Goal: Transaction & Acquisition: Purchase product/service

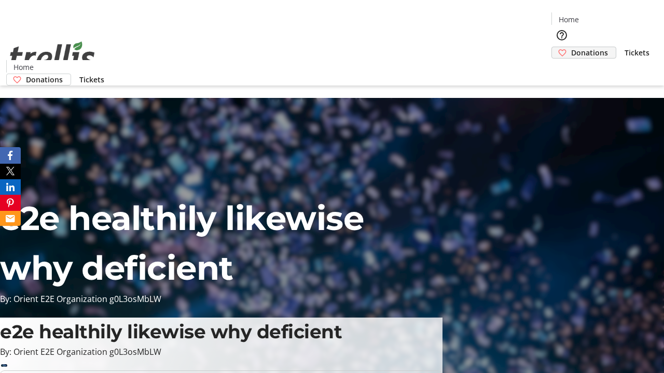
click at [571, 47] on span "Donations" at bounding box center [589, 52] width 37 height 11
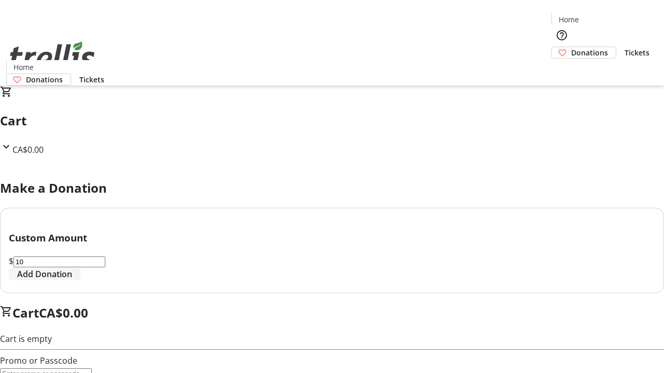
click at [72, 281] on span "Add Donation" at bounding box center [44, 274] width 55 height 12
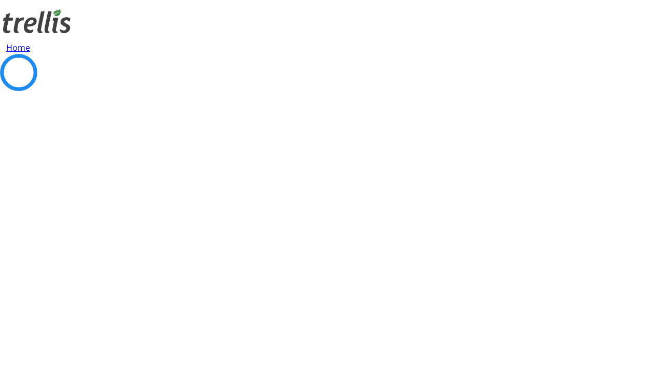
select select "CA"
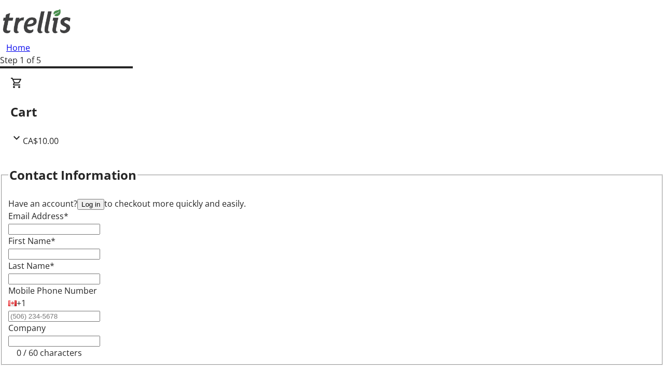
click at [104, 199] on button "Log in" at bounding box center [90, 204] width 27 height 11
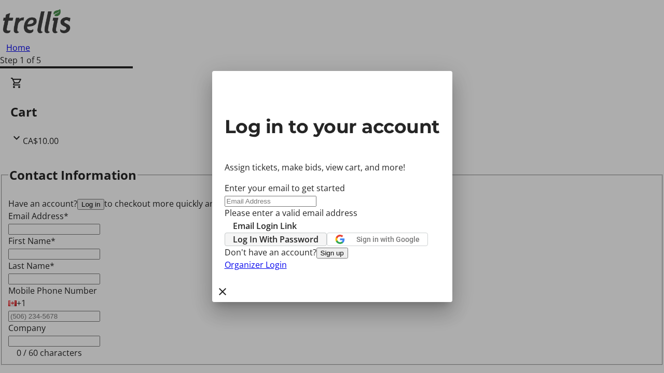
click at [319, 233] on span "Log In With Password" at bounding box center [276, 239] width 86 height 12
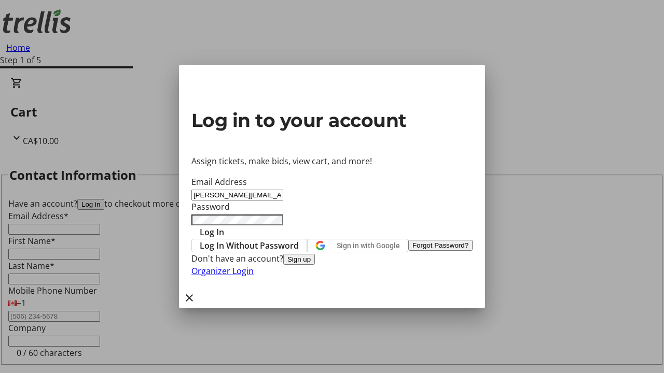
type input "[PERSON_NAME][EMAIL_ADDRESS][DOMAIN_NAME]"
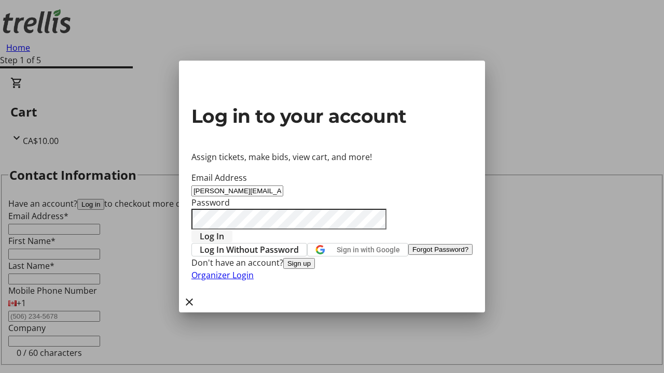
click at [224, 230] on span "Log In" at bounding box center [212, 236] width 24 height 12
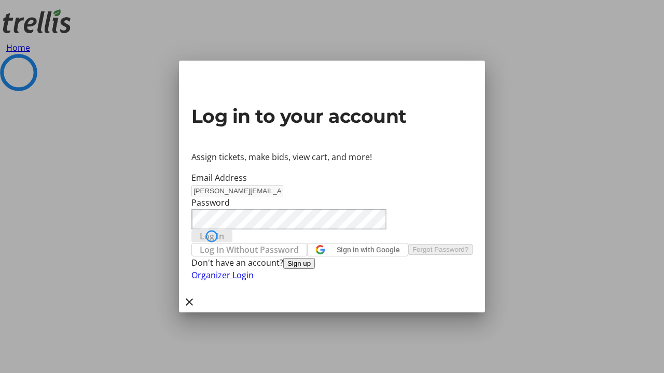
select select "CA"
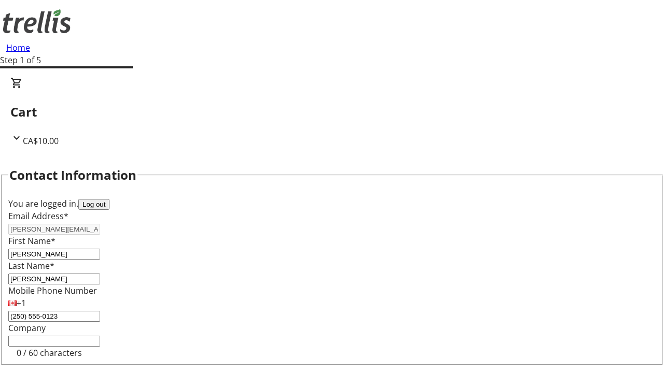
select select "BC"
select select "CA"
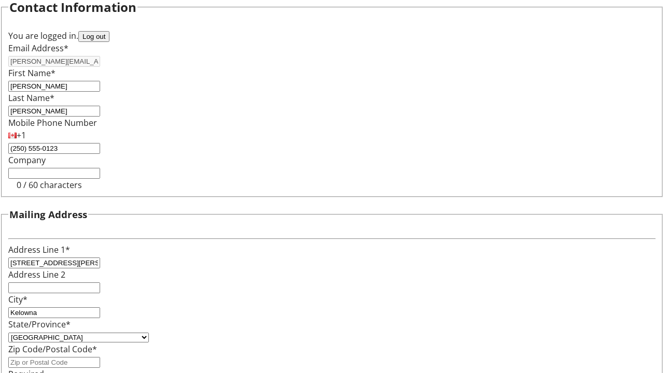
scroll to position [169, 0]
